Goal: Information Seeking & Learning: Learn about a topic

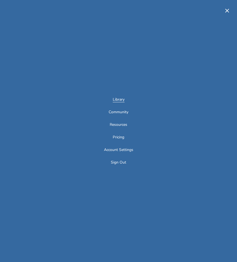
click at [117, 101] on link "Library" at bounding box center [119, 100] width 12 height 5
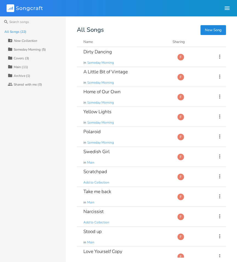
click at [29, 48] on div "Someday Morning (5)" at bounding box center [30, 49] width 32 height 3
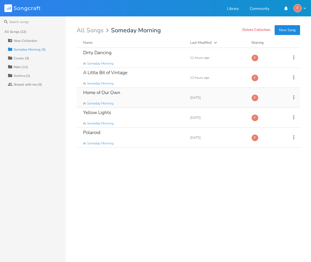
click at [154, 93] on div "Home of Our Own in Someday Morning" at bounding box center [133, 98] width 100 height 20
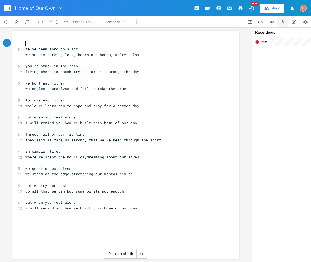
click at [146, 213] on pre "​" at bounding box center [123, 214] width 198 height 6
type textarea "We've been through a lot we sat in parking lots, hours and hours, we're lost yo…"
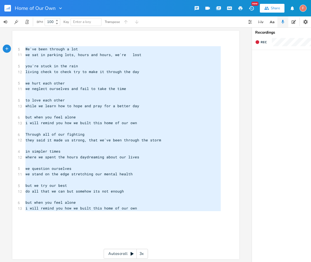
click at [24, 48] on pre "We've been through a lot" at bounding box center [123, 49] width 198 height 6
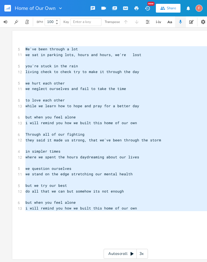
click at [73, 110] on pre "​" at bounding box center [123, 112] width 198 height 6
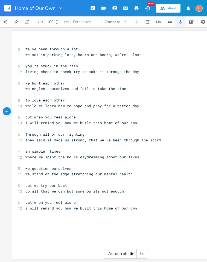
click at [6, 11] on rect "button" at bounding box center [7, 8] width 7 height 7
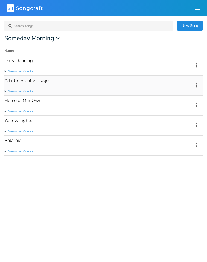
click at [51, 81] on div "A Little Bit of Vintage in Someday Morning" at bounding box center [95, 86] width 183 height 20
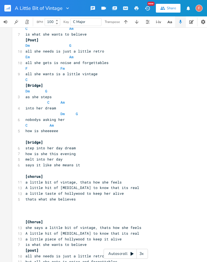
scroll to position [478, 0]
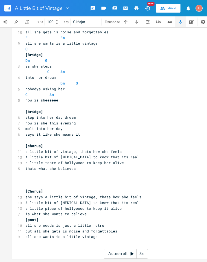
click at [123, 174] on pre "​" at bounding box center [123, 175] width 198 height 6
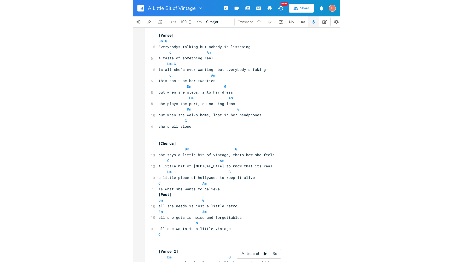
scroll to position [0, 0]
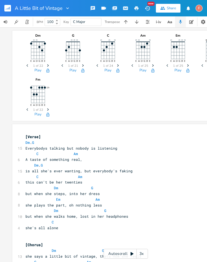
type textarea "Everybodys talking but nobody is listening C Am A taste of something real, Dm. …"
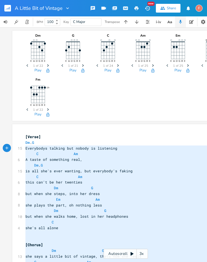
click at [25, 149] on span "Everybodys talking but nobody is listening" at bounding box center [71, 148] width 92 height 5
